Goal: Task Accomplishment & Management: Manage account settings

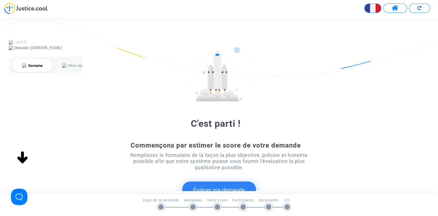
click at [392, 9] on span at bounding box center [395, 8] width 7 height 7
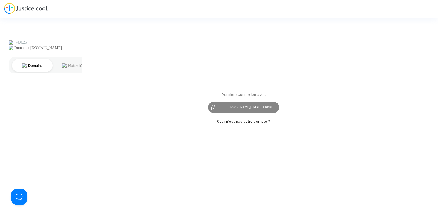
click at [248, 108] on div "joyce@pitcher-avocat.fr" at bounding box center [243, 107] width 71 height 11
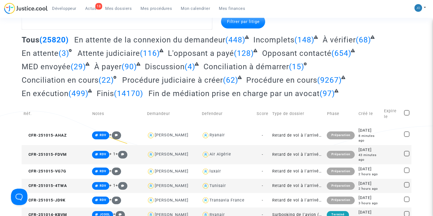
scroll to position [31, 0]
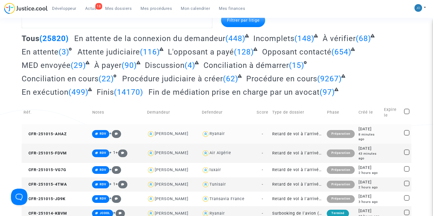
click at [373, 132] on div "8 minutes ago" at bounding box center [369, 137] width 22 height 10
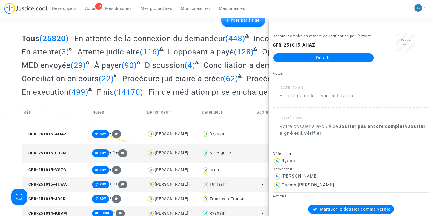
click at [329, 62] on link "Détails" at bounding box center [323, 57] width 100 height 9
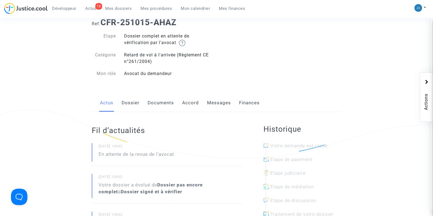
click at [175, 103] on div "Actus Dossier Documents Accord Messages Finances" at bounding box center [216, 103] width 249 height 18
click at [166, 104] on link "Documents" at bounding box center [161, 103] width 26 height 18
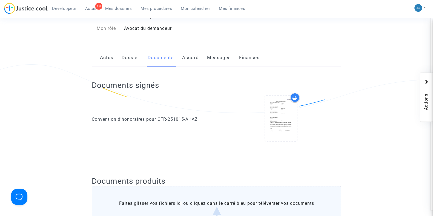
scroll to position [76, 0]
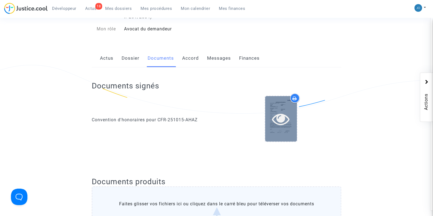
click at [288, 102] on div at bounding box center [281, 118] width 32 height 45
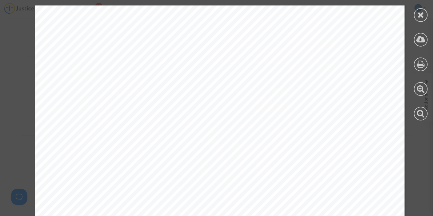
scroll to position [285, 0]
click at [417, 10] on div at bounding box center [421, 15] width 14 height 14
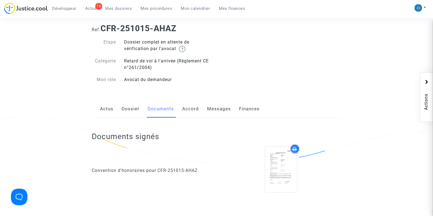
scroll to position [0, 0]
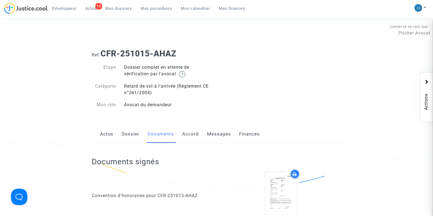
click at [119, 7] on span "Mes dossiers" at bounding box center [118, 8] width 27 height 5
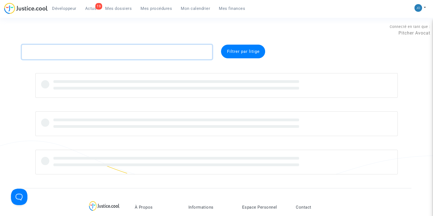
click at [111, 49] on textarea at bounding box center [117, 52] width 191 height 15
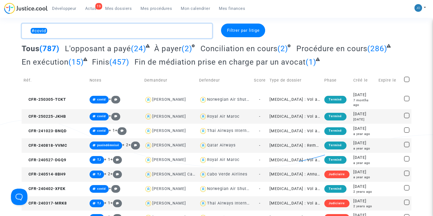
scroll to position [22, 0]
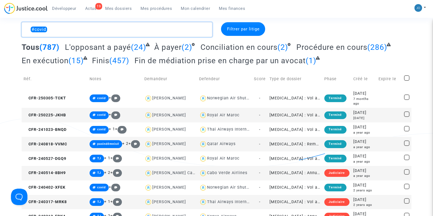
type textarea "#covid"
click at [362, 110] on div "[DATE]" at bounding box center [364, 113] width 22 height 6
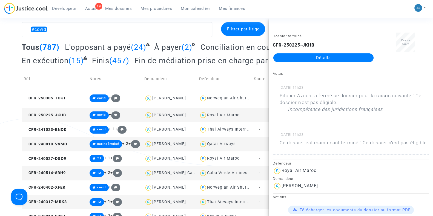
click at [323, 54] on link "Détails" at bounding box center [323, 57] width 100 height 9
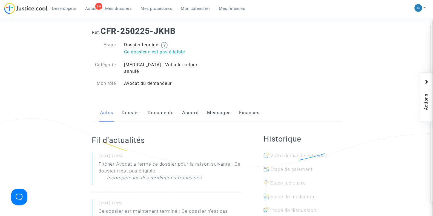
click at [163, 114] on link "Documents" at bounding box center [161, 113] width 26 height 18
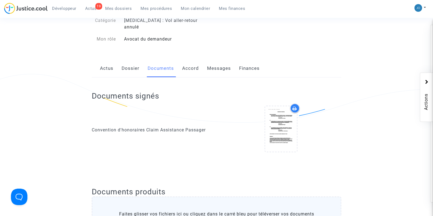
scroll to position [75, 0]
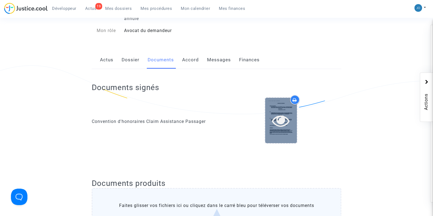
click at [290, 112] on div at bounding box center [281, 121] width 32 height 18
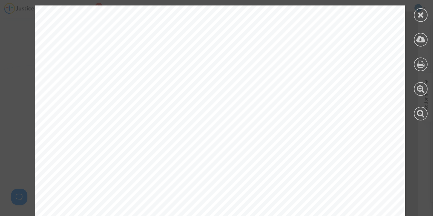
scroll to position [0, 0]
click at [419, 16] on icon at bounding box center [420, 15] width 7 height 8
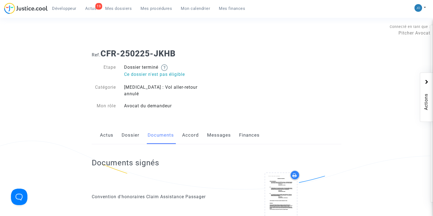
click at [301, 90] on div "Ref. CFR-250225-JKHB Etape Dossier terminé Ce dossier n'est pas éligible Catégo…" at bounding box center [217, 80] width 258 height 70
